Goal: Check status: Check status

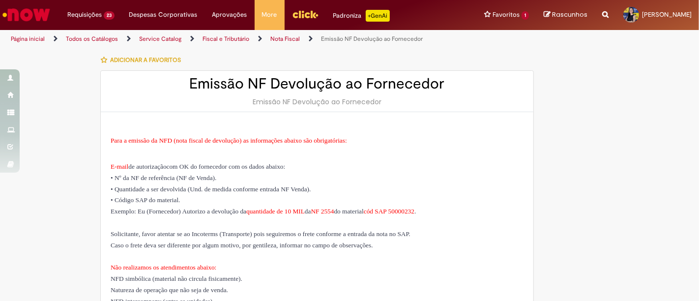
scroll to position [382, 0]
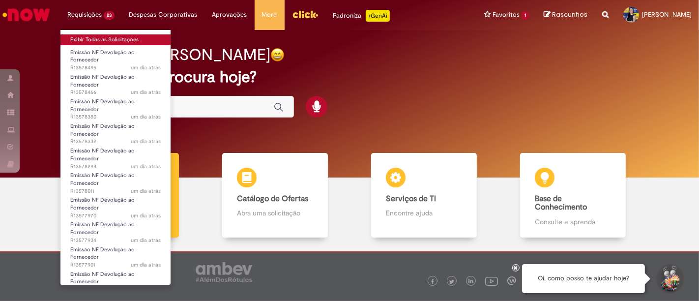
click at [102, 37] on link "Exibir Todas as Solicitações" at bounding box center [115, 39] width 110 height 11
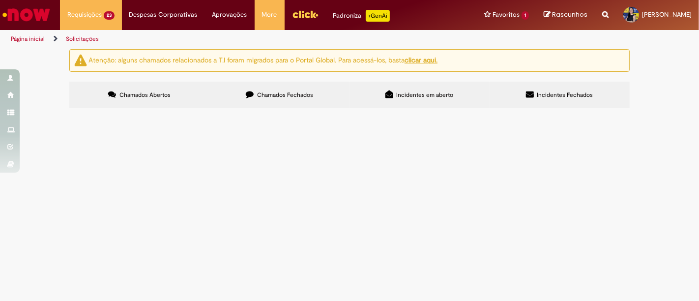
scroll to position [730, 0]
click at [0, 0] on link "2" at bounding box center [0, 0] width 0 height 0
click at [0, 0] on span "R13507994" at bounding box center [0, 0] width 0 height 0
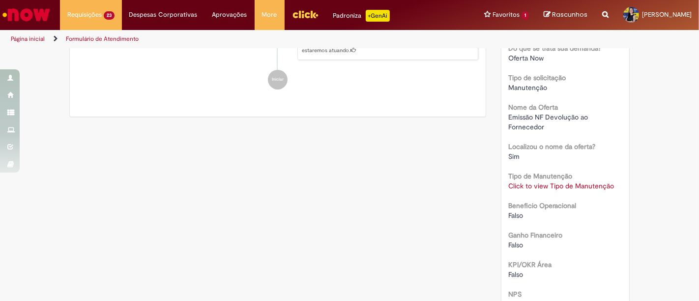
scroll to position [218, 0]
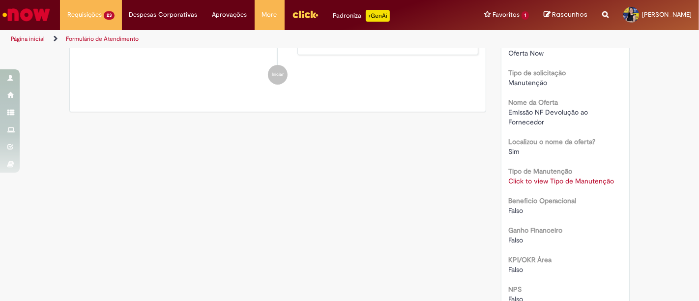
click at [551, 180] on link "Click to view Tipo de Manutenção" at bounding box center [562, 180] width 106 height 9
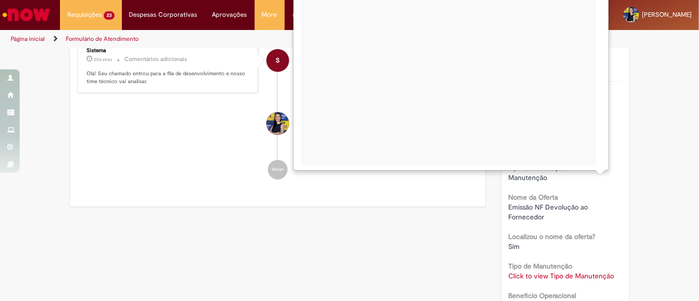
scroll to position [105, 0]
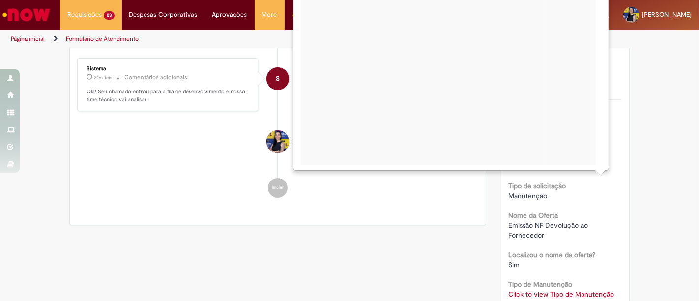
drag, startPoint x: 596, startPoint y: 81, endPoint x: 595, endPoint y: 128, distance: 46.7
click at [594, 134] on div "× Escolha a manutenção Grupo Solucionador MP Gerência Coordenação Grupo atual N…" at bounding box center [451, 67] width 300 height 197
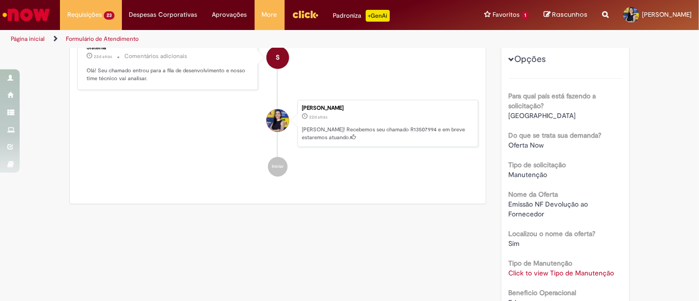
scroll to position [109, 0]
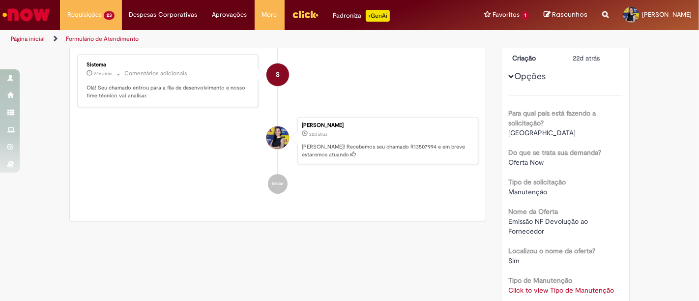
click at [549, 286] on link "Click to view Tipo de Manutenção" at bounding box center [562, 289] width 106 height 9
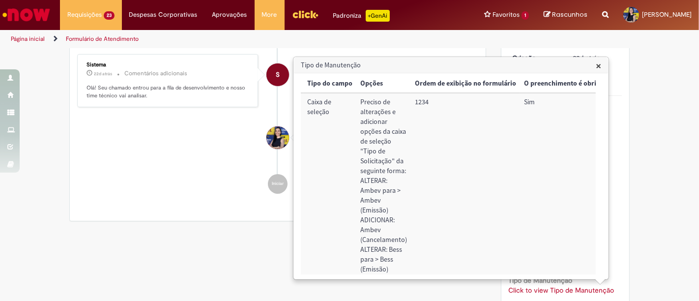
scroll to position [0, 1049]
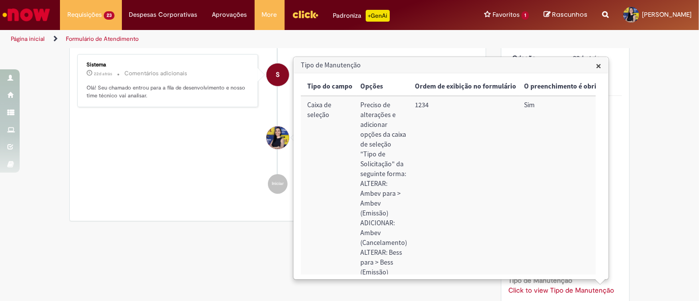
click at [171, 194] on ul "S Sistema 22d atrás 22 dias atrás Comentários adicionais Olá! Seu chamado entro…" at bounding box center [277, 123] width 401 height 159
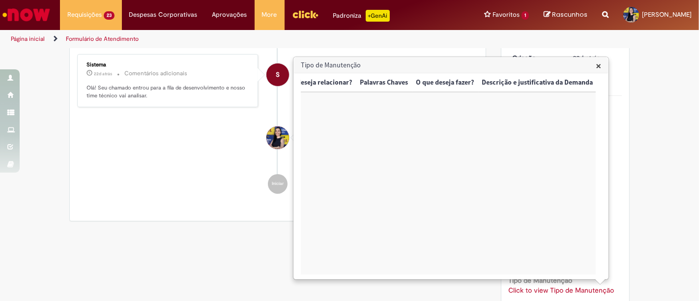
scroll to position [0, 1828]
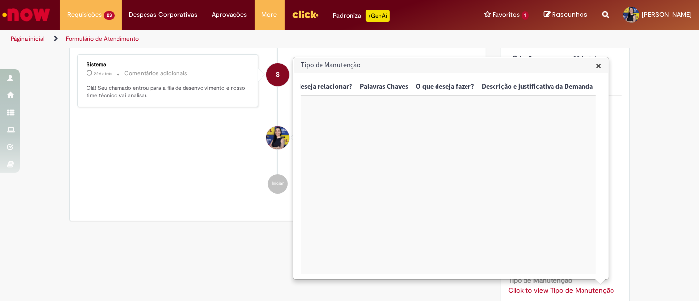
click at [598, 67] on span "×" at bounding box center [598, 65] width 5 height 13
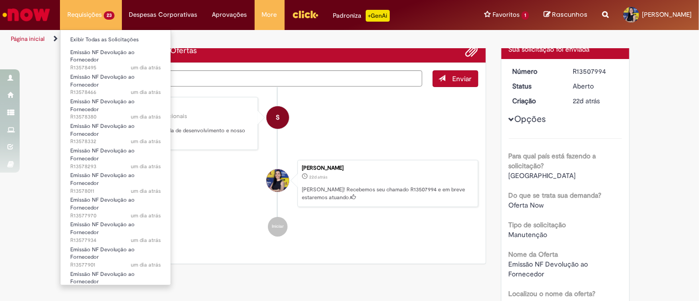
scroll to position [0, 0]
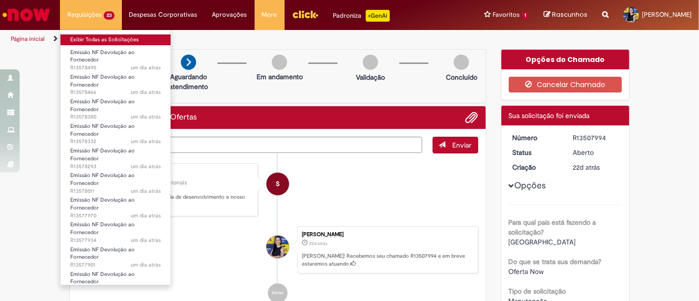
click at [87, 40] on link "Exibir Todas as Solicitações" at bounding box center [115, 39] width 110 height 11
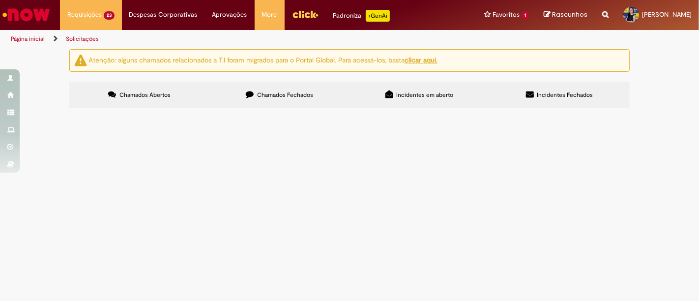
click at [0, 0] on span "R13578495" at bounding box center [0, 0] width 0 height 0
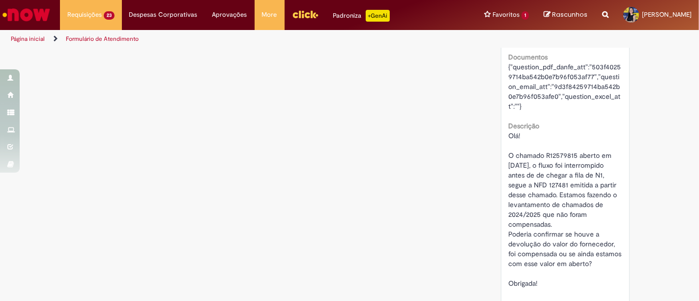
scroll to position [764, 0]
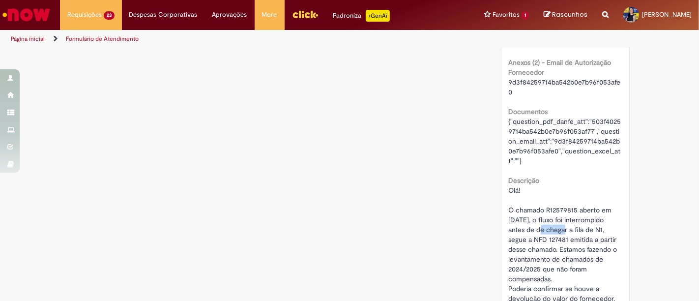
drag, startPoint x: 524, startPoint y: 218, endPoint x: 548, endPoint y: 219, distance: 24.6
click at [548, 219] on span "Olá! O chamado R12579815 aberto em 28/01/2025, o fluxo foi interrompido antes d…" at bounding box center [566, 264] width 115 height 156
click at [541, 241] on span "Olá! O chamado R12579815 aberto em 28/01/2025, o fluxo foi interrompido antes d…" at bounding box center [566, 264] width 115 height 156
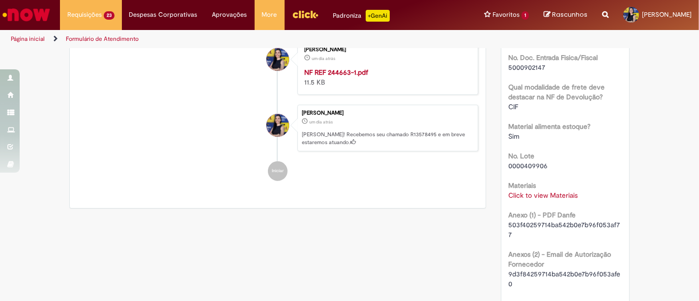
scroll to position [510, 0]
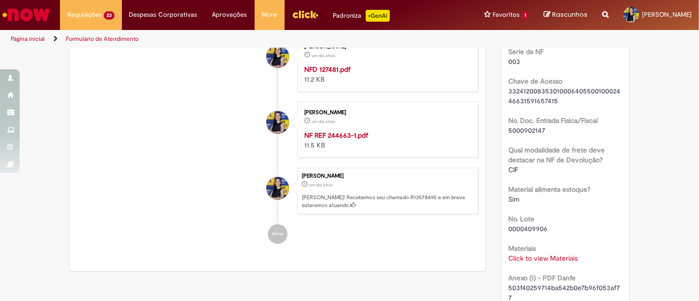
click at [533, 254] on link "Click to view Materiais" at bounding box center [543, 258] width 69 height 9
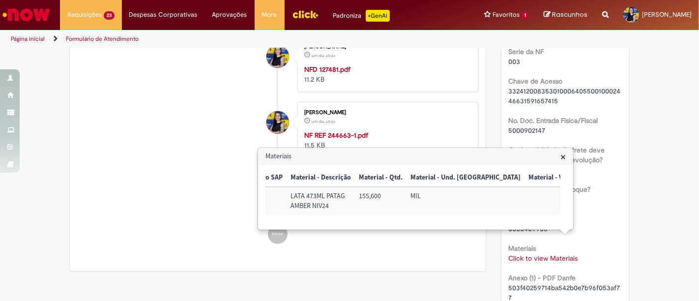
scroll to position [0, 0]
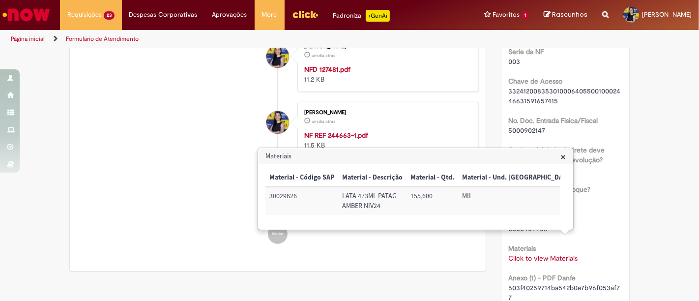
click at [180, 202] on li "Melissa Paduani um dia atrás um dia atrás Ola! Recebemos seu chamado R13578495 …" at bounding box center [277, 191] width 401 height 47
click at [563, 156] on span "×" at bounding box center [562, 156] width 5 height 13
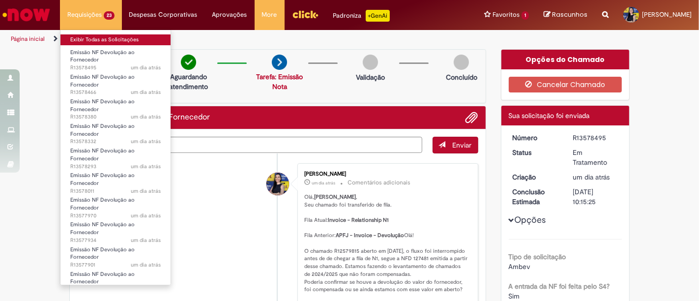
click at [100, 36] on link "Exibir Todas as Solicitações" at bounding box center [115, 39] width 110 height 11
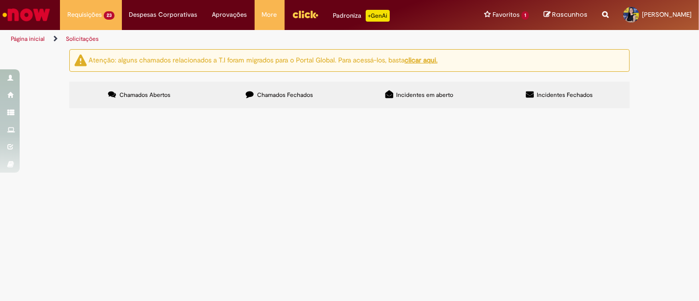
scroll to position [730, 0]
click at [0, 0] on span "R13577202" at bounding box center [0, 0] width 0 height 0
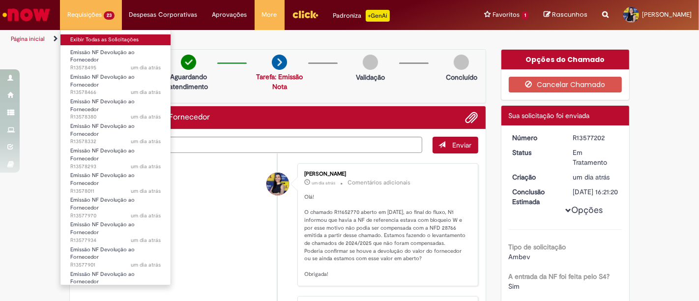
click at [105, 37] on link "Exibir Todas as Solicitações" at bounding box center [115, 39] width 110 height 11
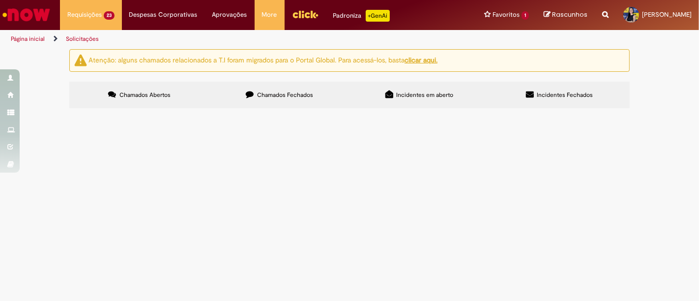
click at [0, 0] on span "R13578495" at bounding box center [0, 0] width 0 height 0
